Goal: Information Seeking & Learning: Learn about a topic

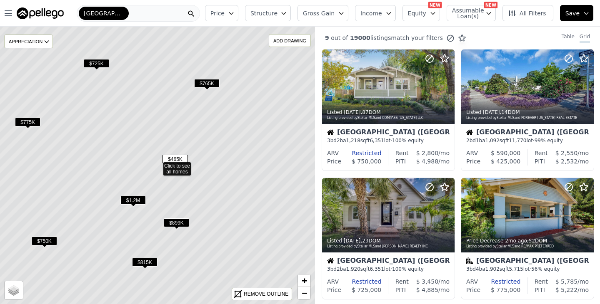
scroll to position [446, 0]
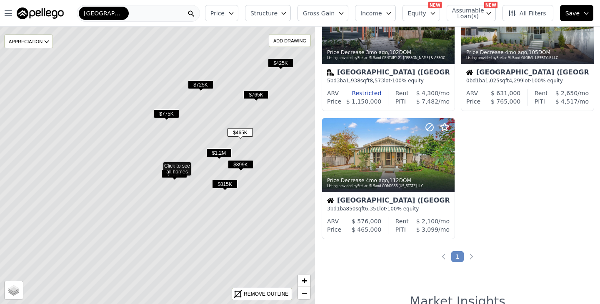
scroll to position [446, 0]
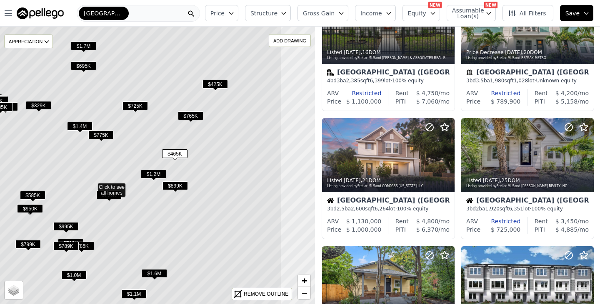
drag, startPoint x: 286, startPoint y: 143, endPoint x: 220, endPoint y: 165, distance: 69.8
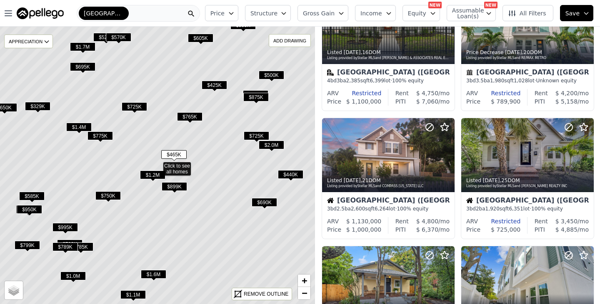
click at [217, 85] on span "$425K" at bounding box center [214, 85] width 25 height 9
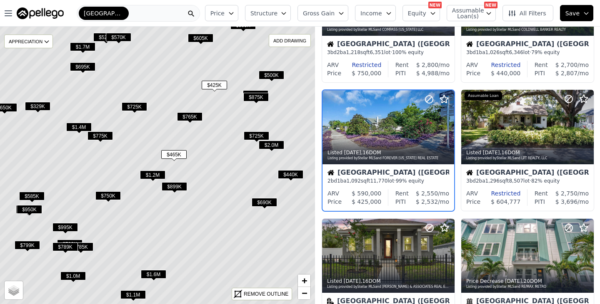
scroll to position [189, 0]
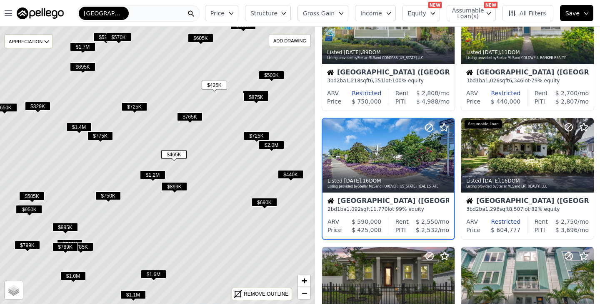
click at [293, 175] on span "$440K" at bounding box center [290, 174] width 25 height 9
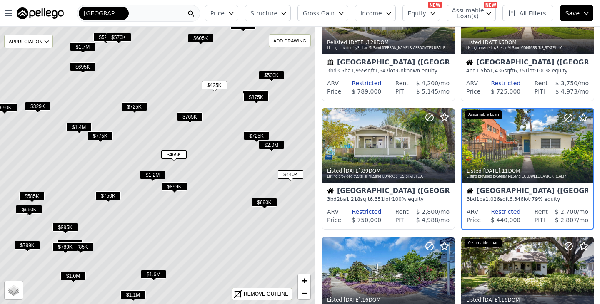
scroll to position [60, 0]
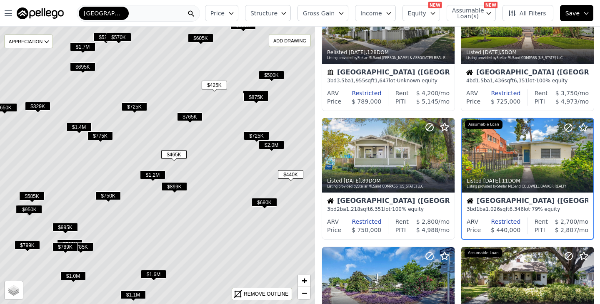
click at [219, 83] on span "$425K" at bounding box center [214, 85] width 25 height 9
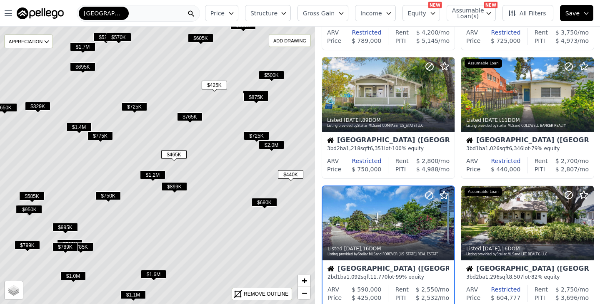
scroll to position [189, 0]
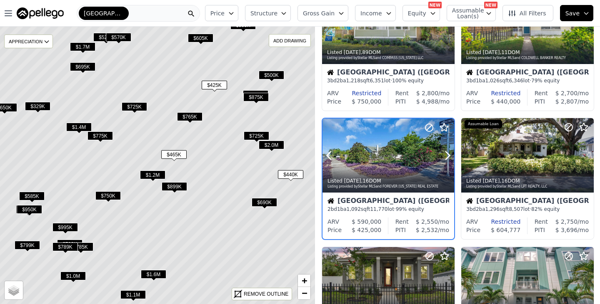
click at [377, 177] on div "Listed 2w ago , 16 DOM Listing provided by Stellar MLS and FOREVER FLORIDA REAL…" at bounding box center [388, 183] width 132 height 20
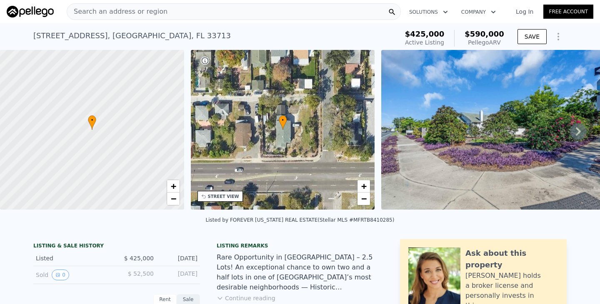
scroll to position [2, 0]
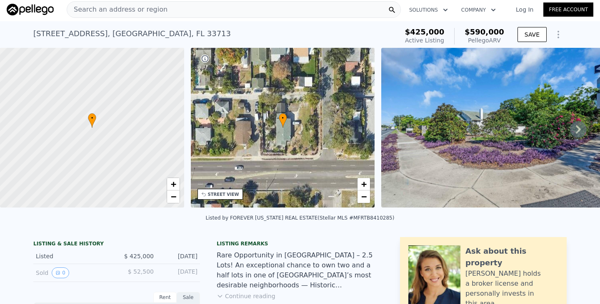
click at [583, 131] on icon at bounding box center [578, 129] width 17 height 17
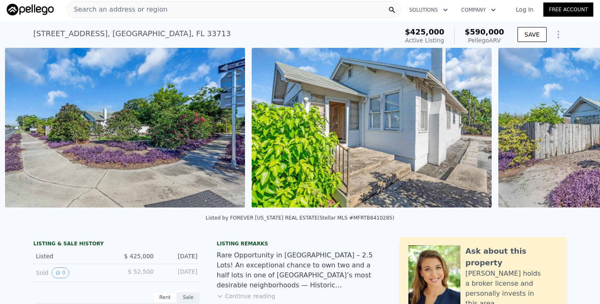
scroll to position [0, 381]
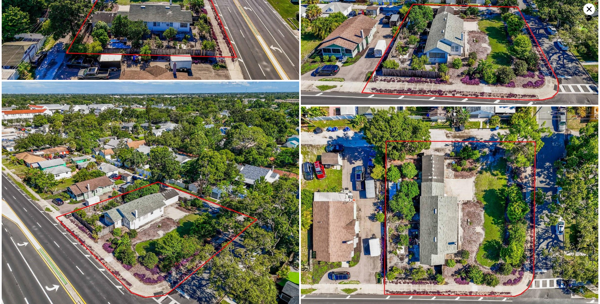
scroll to position [2591, 0]
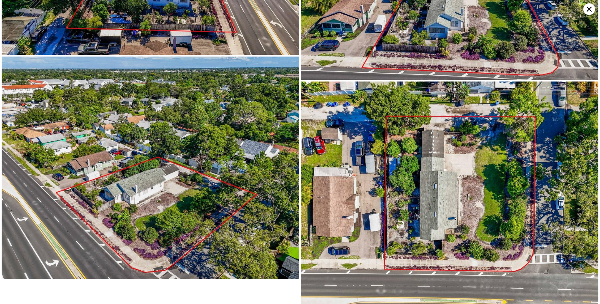
click at [586, 9] on icon at bounding box center [589, 9] width 12 height 12
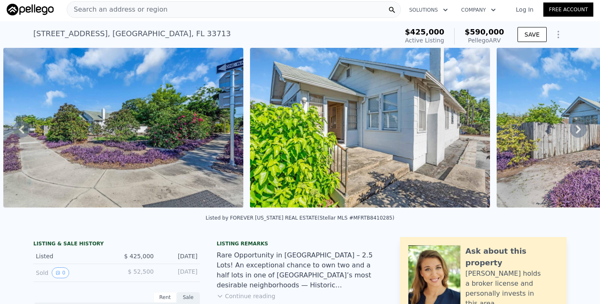
scroll to position [148, 0]
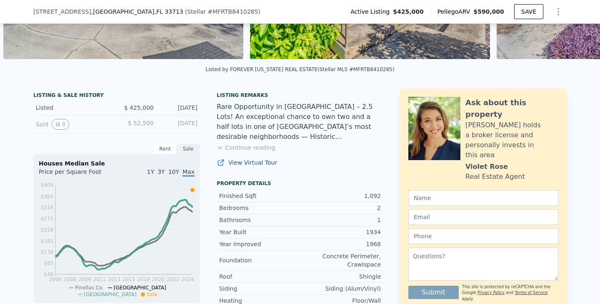
click at [262, 149] on button "Continue reading" at bounding box center [246, 148] width 59 height 8
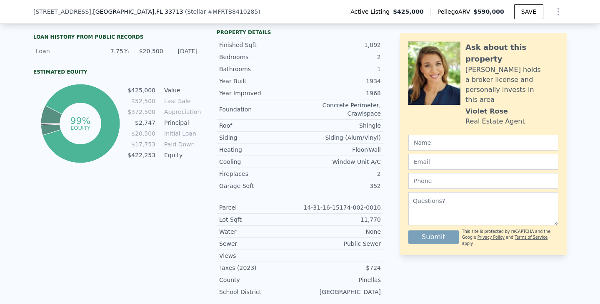
scroll to position [429, 0]
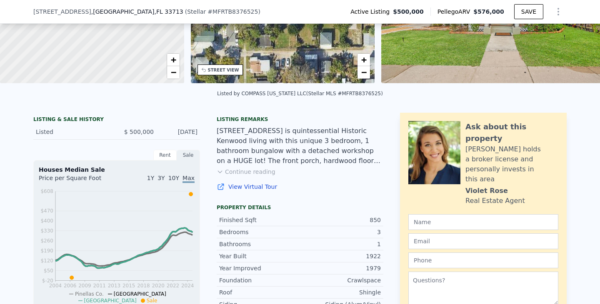
scroll to position [124, 0]
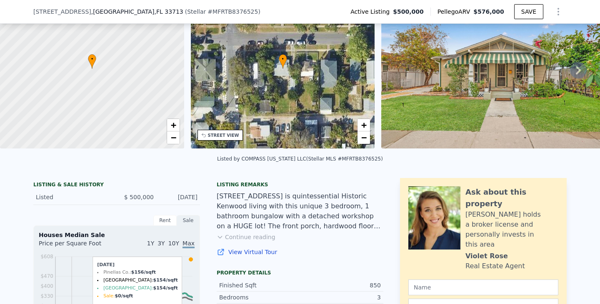
scroll to position [193, 0]
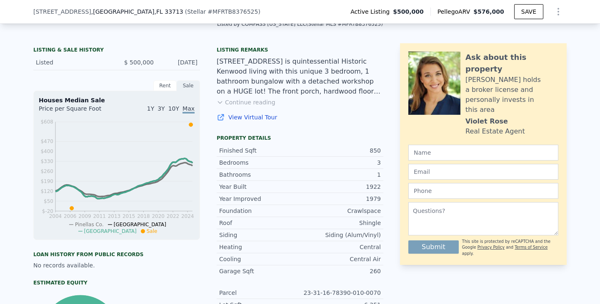
click at [230, 100] on button "Continue reading" at bounding box center [246, 102] width 59 height 8
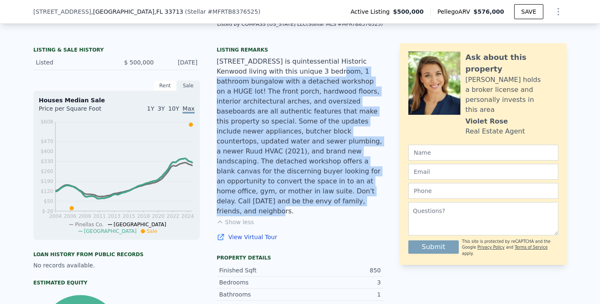
drag, startPoint x: 292, startPoint y: 192, endPoint x: 312, endPoint y: 69, distance: 124.1
click at [312, 69] on div "2450 3rd Ave N is quintessential Historic Kenwood living with this unique 3 bed…" at bounding box center [300, 137] width 167 height 160
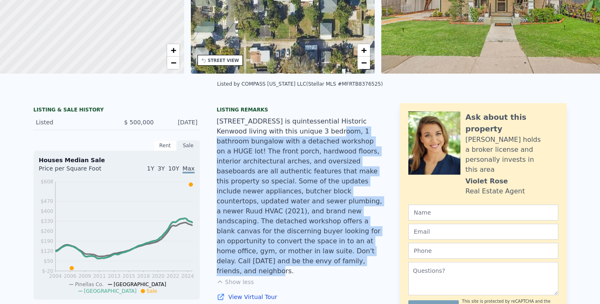
scroll to position [3, 0]
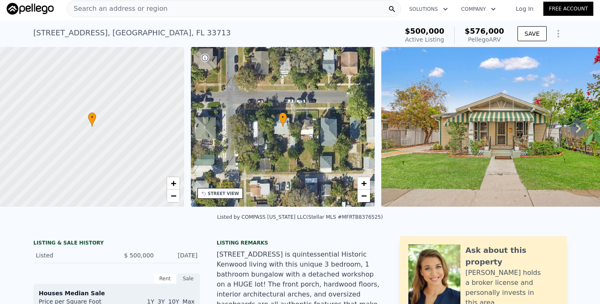
click at [579, 125] on icon at bounding box center [578, 128] width 17 height 17
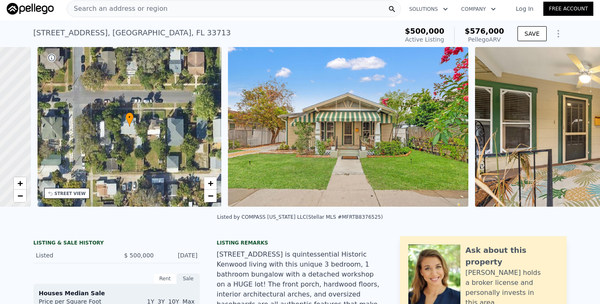
scroll to position [0, 194]
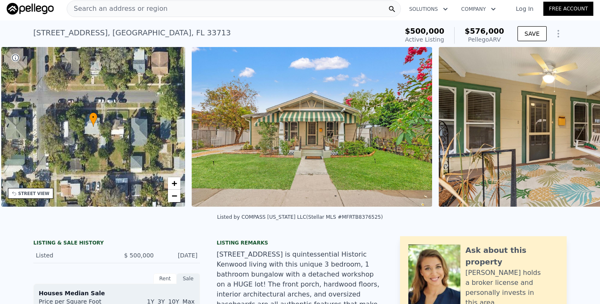
click at [578, 125] on img at bounding box center [559, 127] width 240 height 160
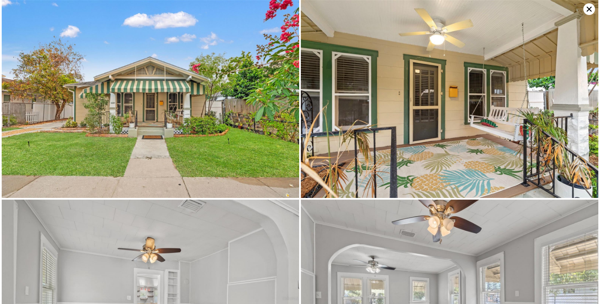
click at [578, 125] on img at bounding box center [449, 99] width 297 height 198
click at [591, 10] on icon at bounding box center [589, 9] width 12 height 12
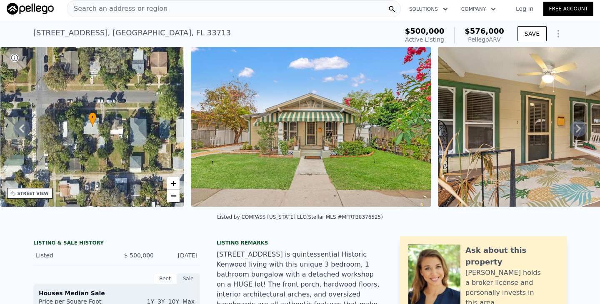
scroll to position [133, 0]
